Goal: Transaction & Acquisition: Book appointment/travel/reservation

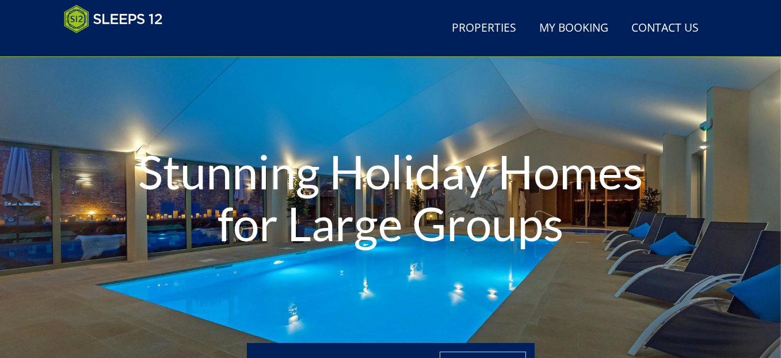
scroll to position [131, 0]
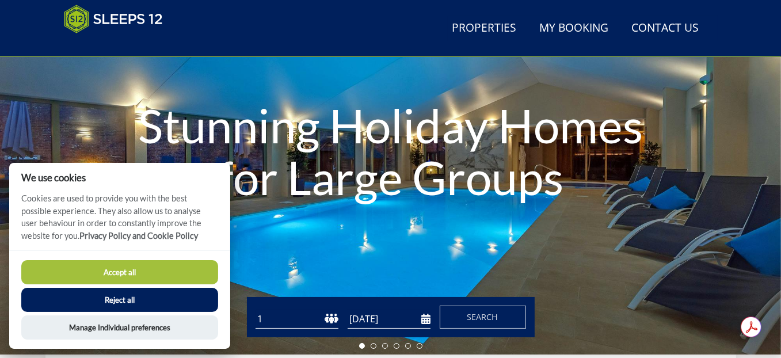
click at [141, 274] on button "Accept all" at bounding box center [119, 272] width 197 height 24
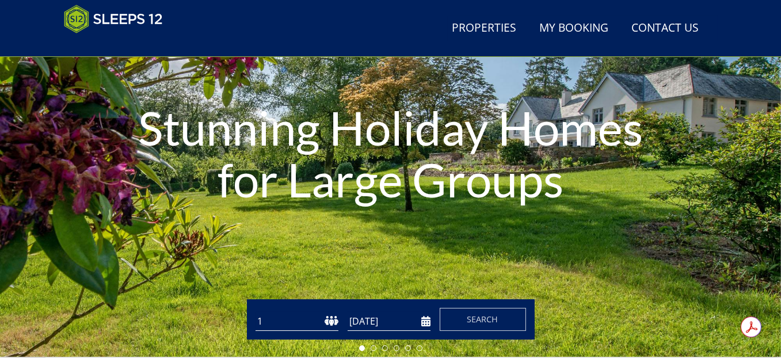
scroll to position [73, 0]
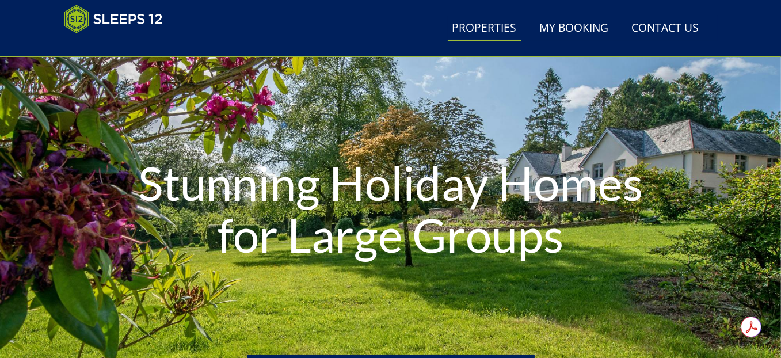
click at [491, 29] on link "Properties" at bounding box center [485, 29] width 74 height 26
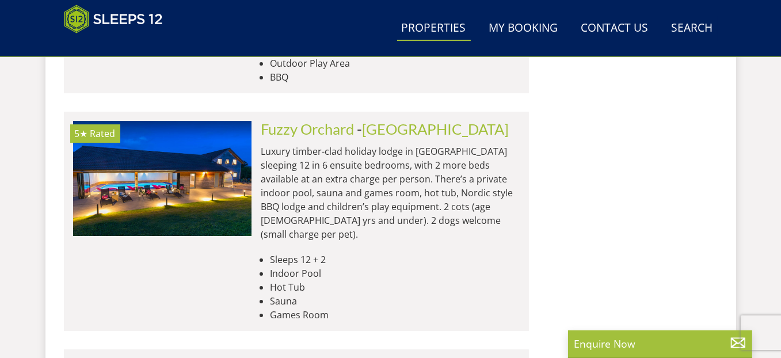
scroll to position [4803, 0]
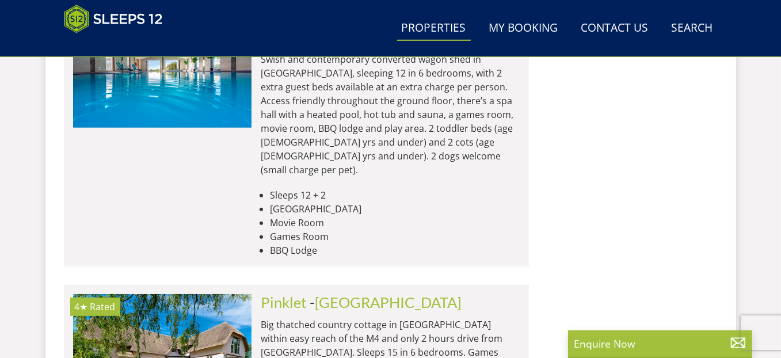
scroll to position [6242, 0]
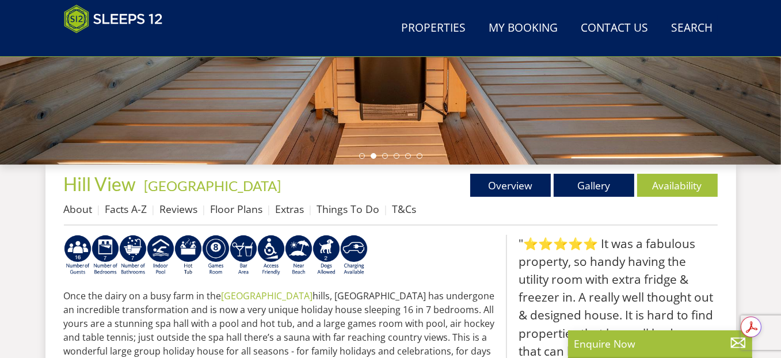
scroll to position [345, 0]
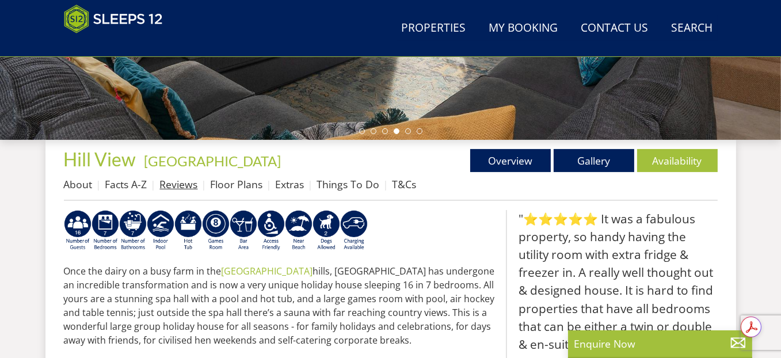
click at [178, 186] on link "Reviews" at bounding box center [179, 184] width 38 height 14
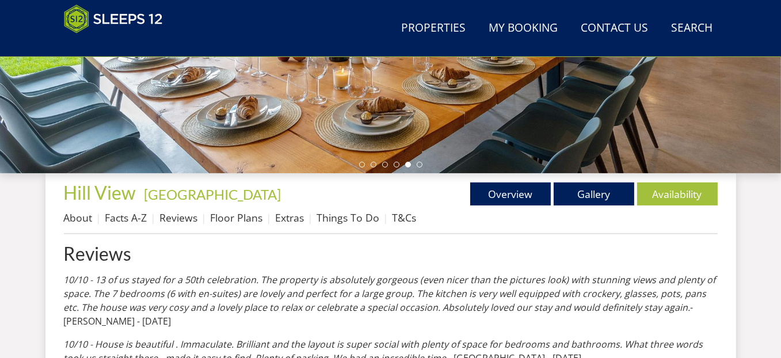
scroll to position [334, 0]
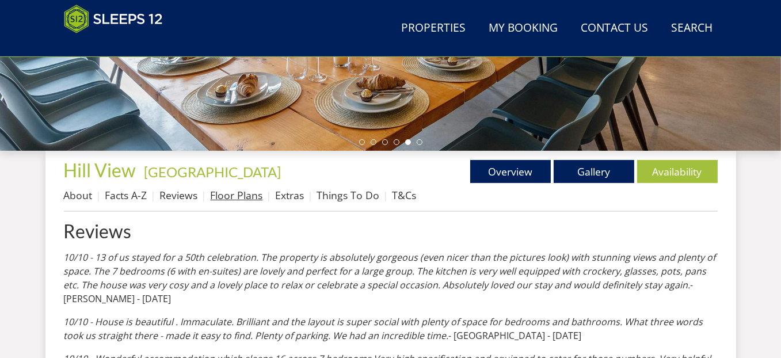
click at [229, 192] on link "Floor Plans" at bounding box center [237, 195] width 52 height 14
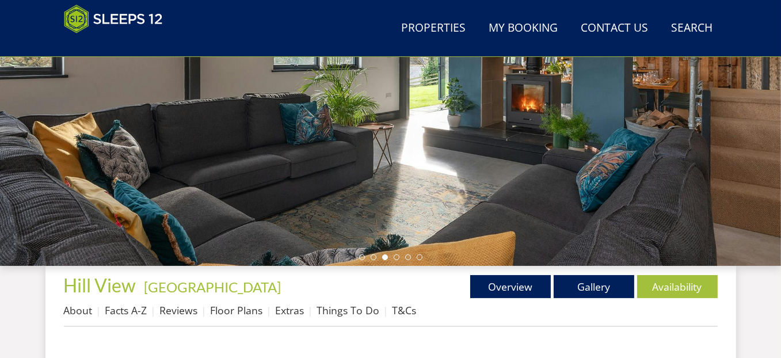
scroll to position [403, 0]
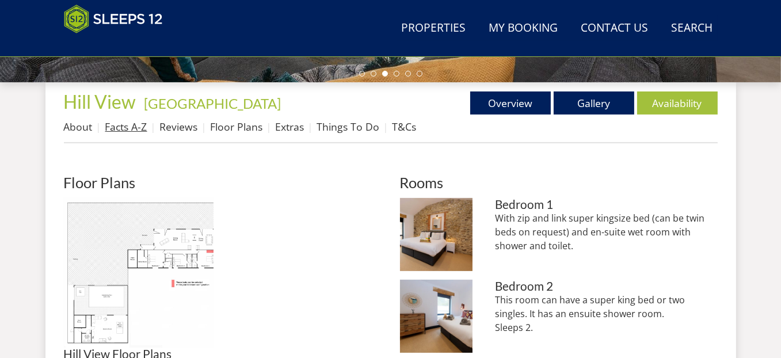
click at [123, 130] on link "Facts A-Z" at bounding box center [126, 127] width 42 height 14
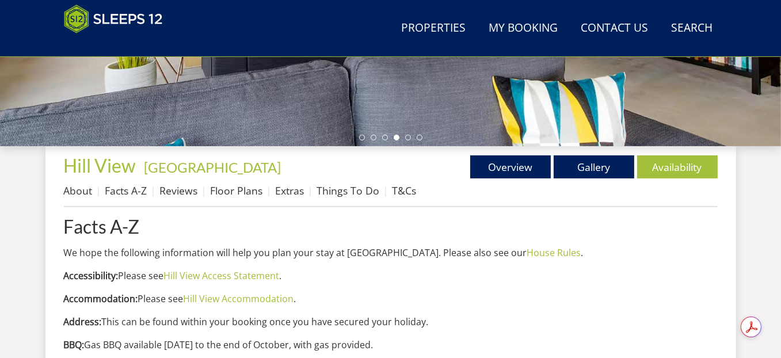
scroll to position [345, 0]
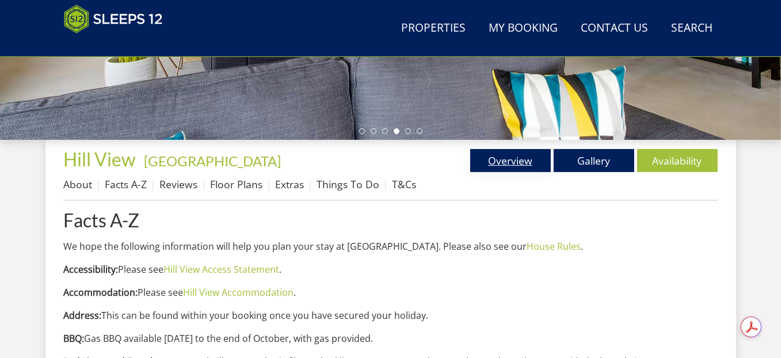
click at [521, 161] on link "Overview" at bounding box center [510, 160] width 81 height 23
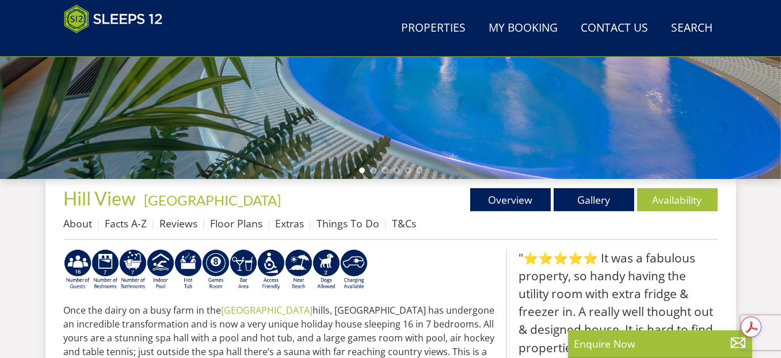
scroll to position [288, 0]
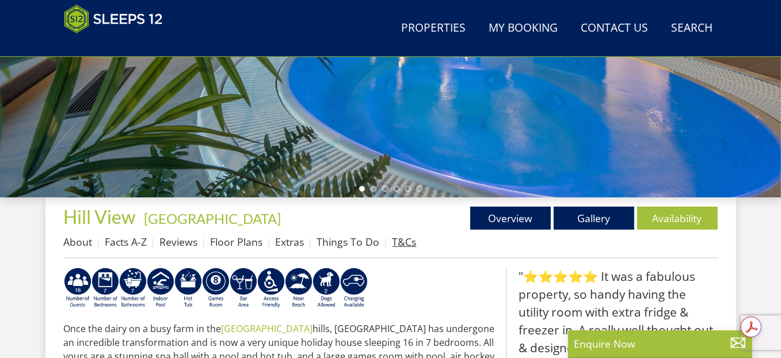
click at [401, 239] on link "T&Cs" at bounding box center [405, 242] width 24 height 14
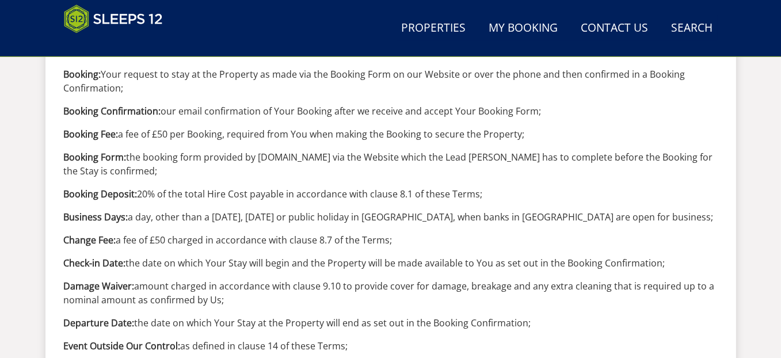
scroll to position [748, 0]
